Goal: Transaction & Acquisition: Purchase product/service

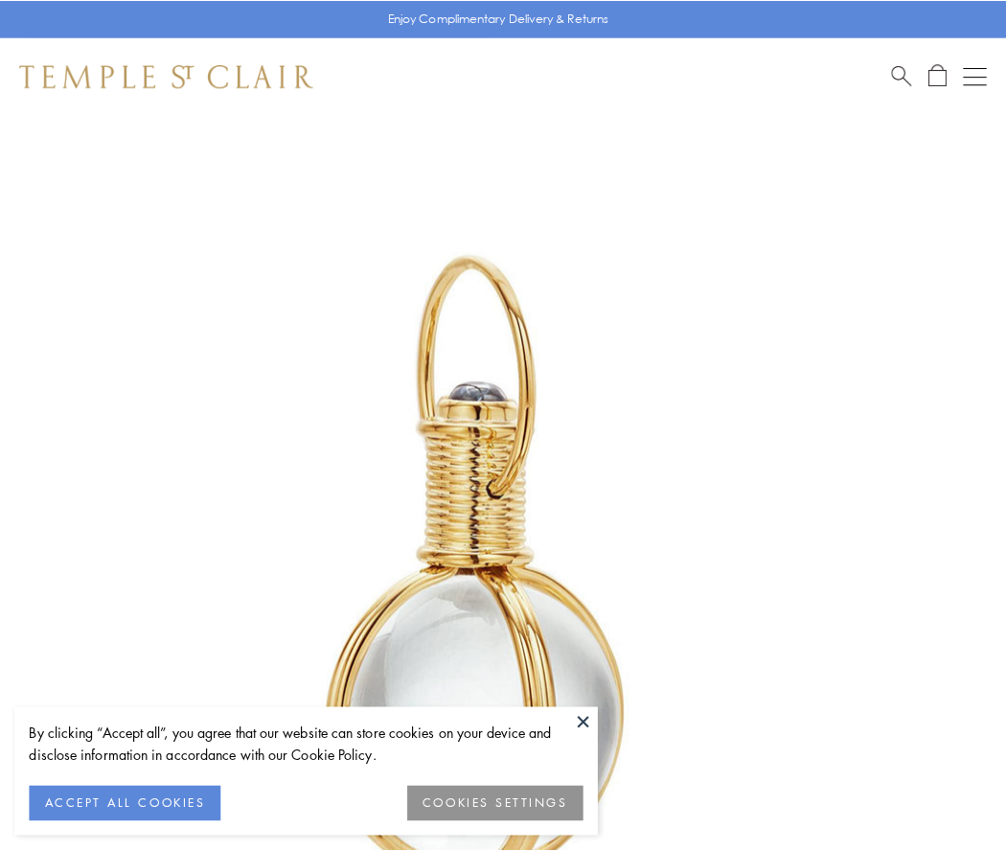
scroll to position [500, 0]
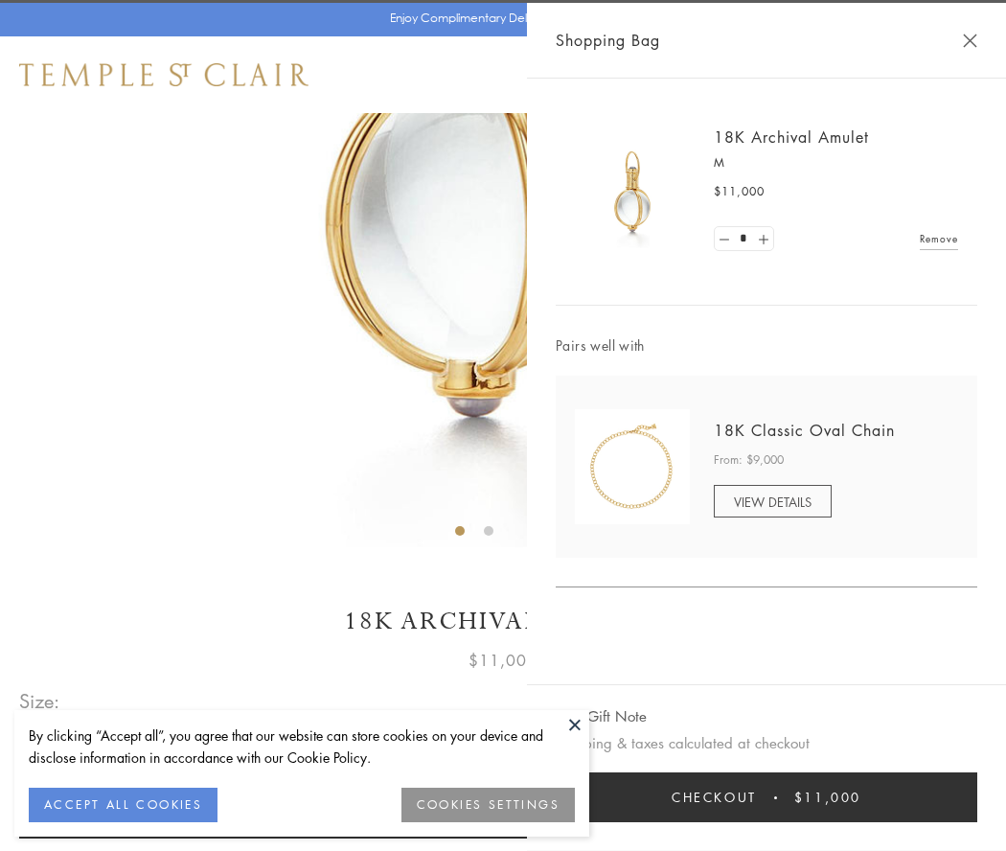
click at [766, 797] on button "Checkout $11,000" at bounding box center [767, 797] width 422 height 50
